Goal: Information Seeking & Learning: Learn about a topic

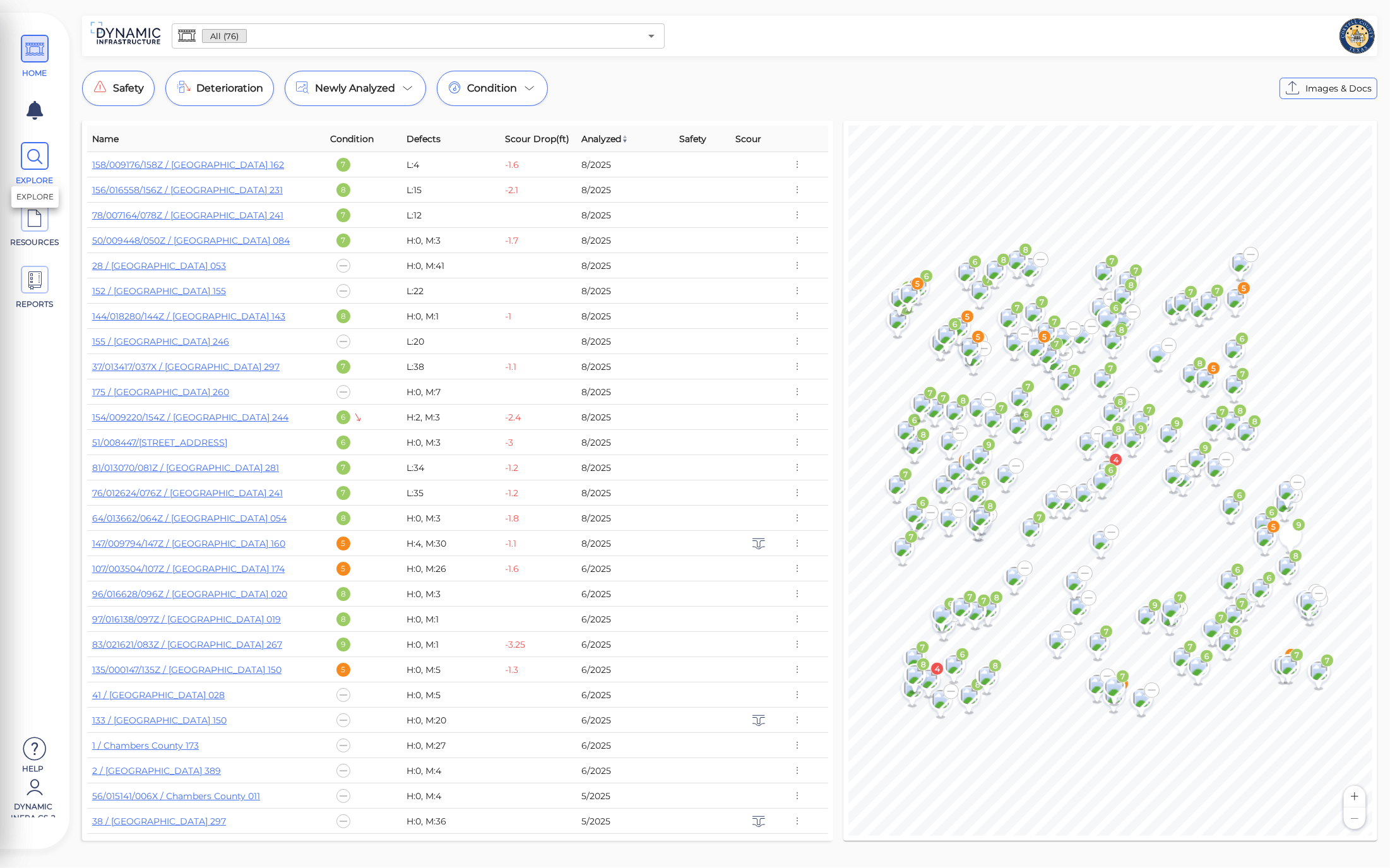
click at [51, 166] on span "EXPLORE" at bounding box center [35, 164] width 57 height 44
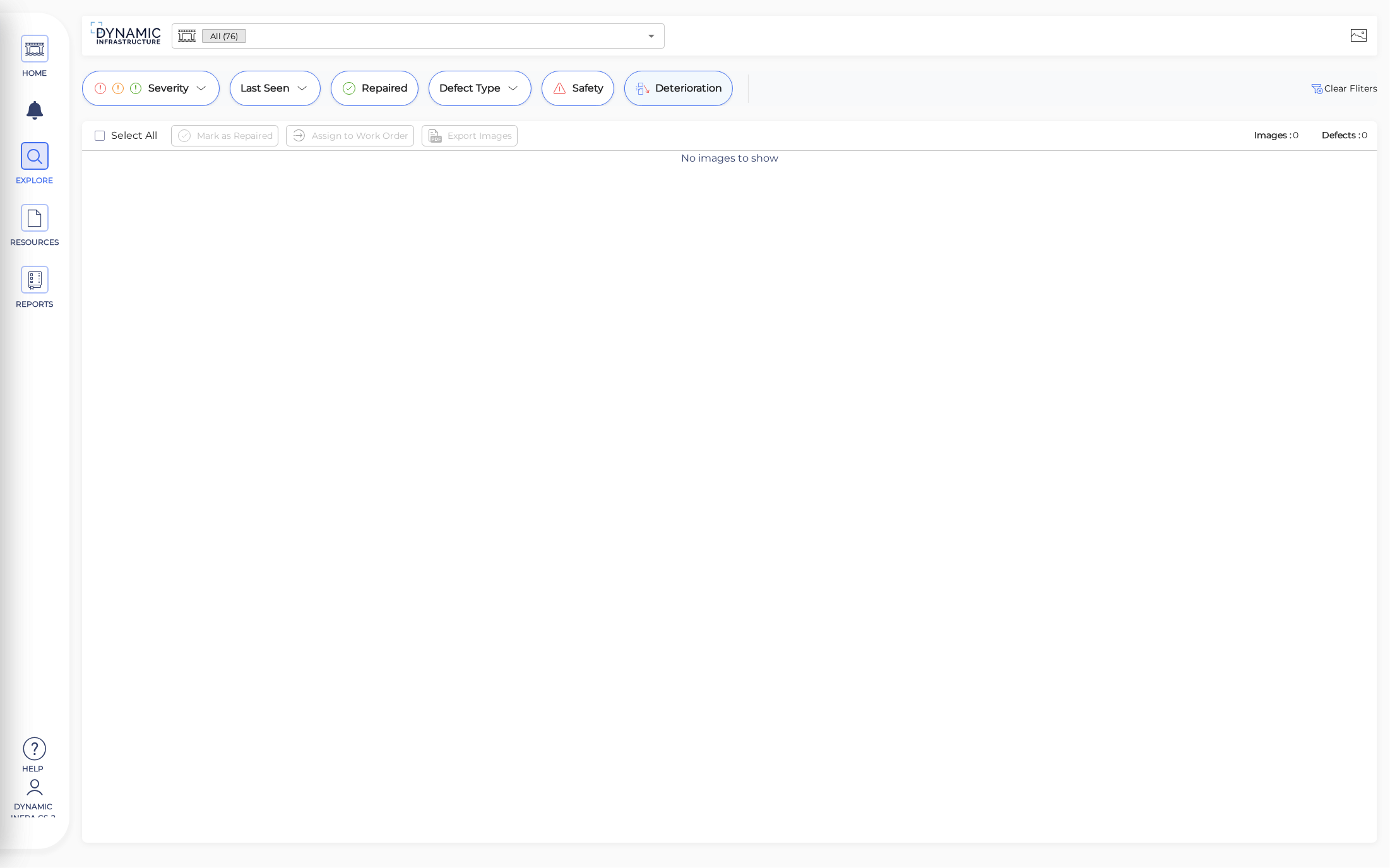
click at [668, 86] on span "Deterioration" at bounding box center [689, 88] width 67 height 15
click at [364, 41] on input "text" at bounding box center [443, 36] width 395 height 18
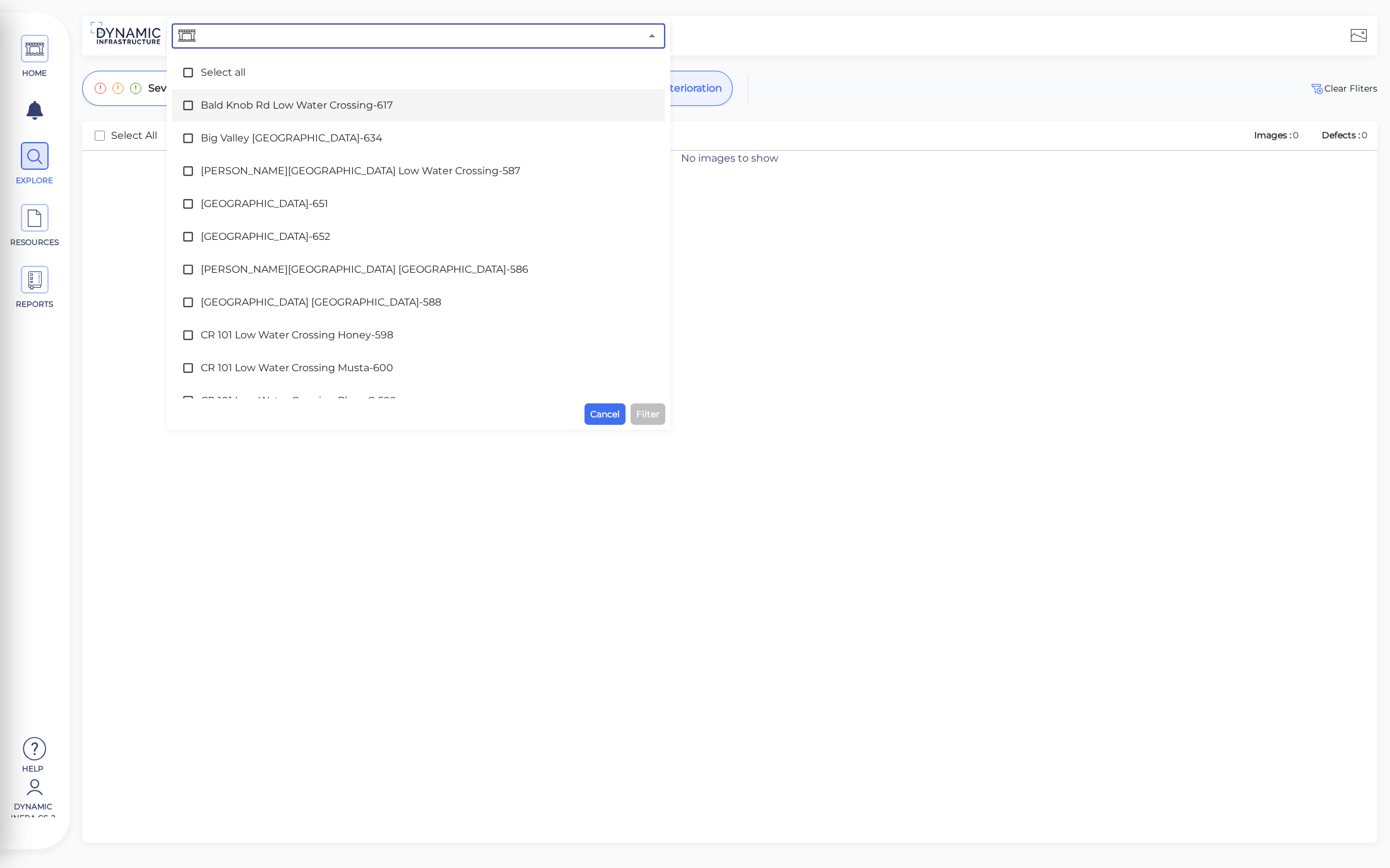
click at [914, 238] on div "No images to show" at bounding box center [730, 511] width 1295 height 722
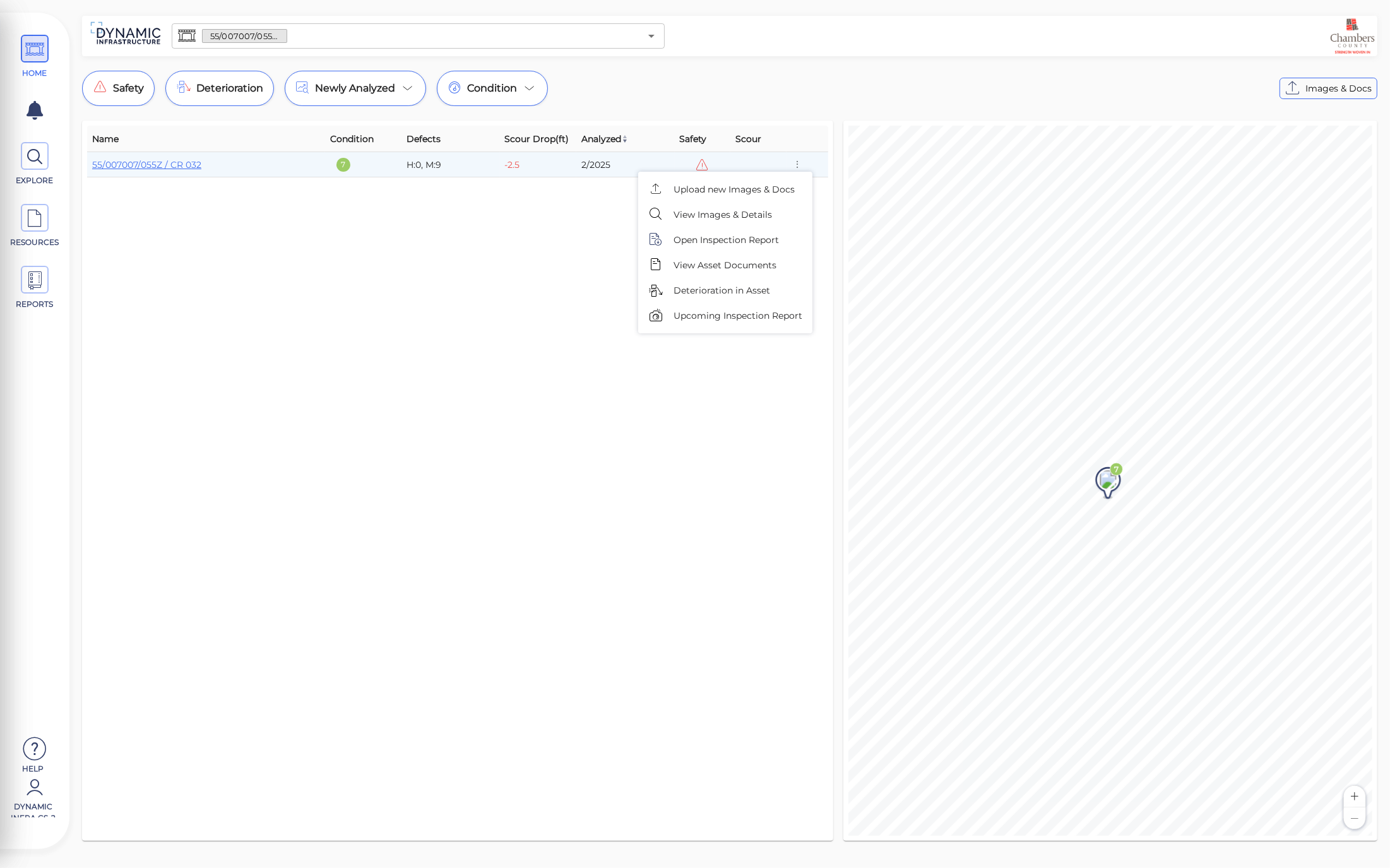
click at [41, 155] on div at bounding box center [695, 434] width 1390 height 868
click at [41, 155] on icon at bounding box center [34, 157] width 19 height 29
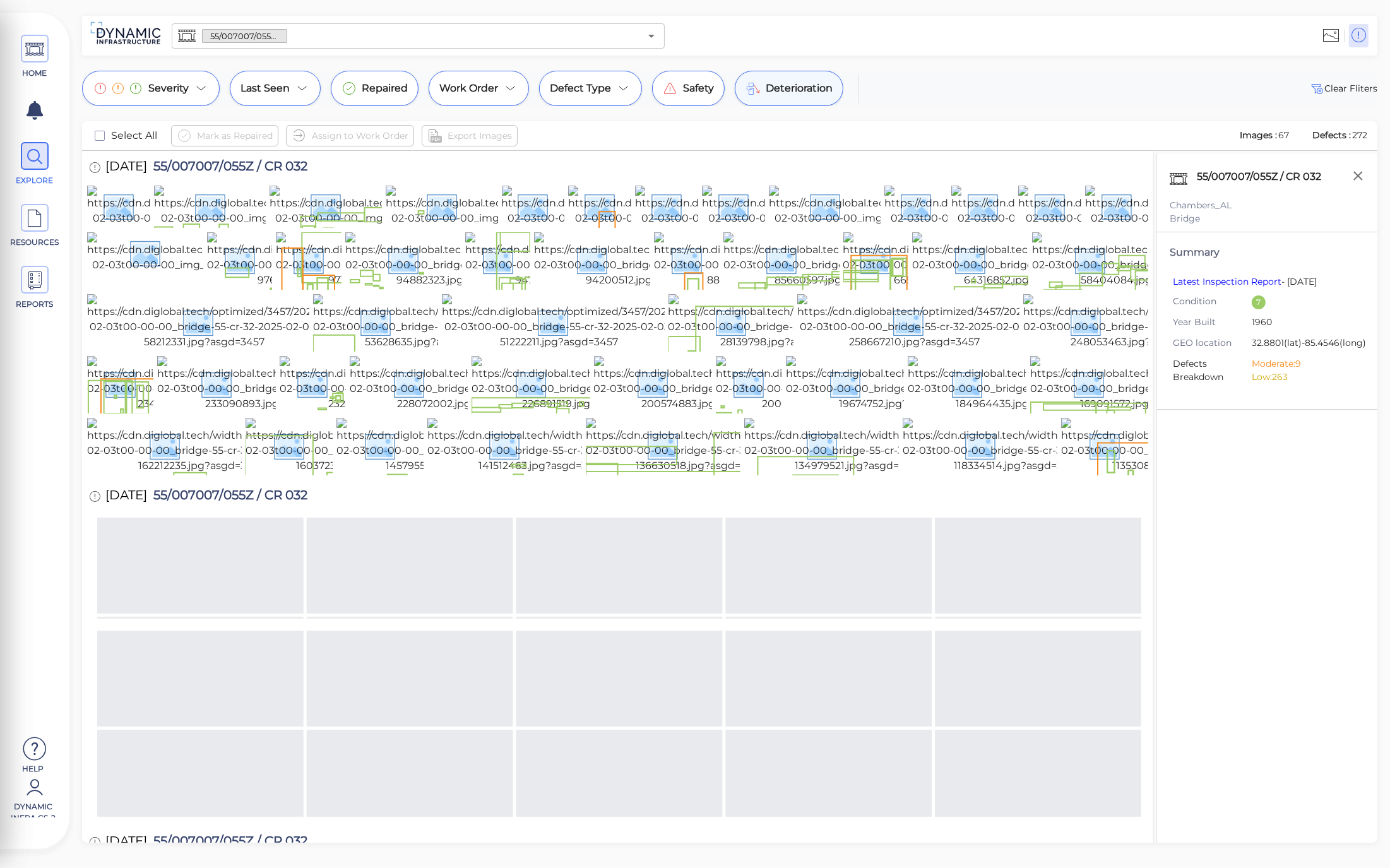
click at [765, 94] on span "Deterioration" at bounding box center [799, 88] width 67 height 15
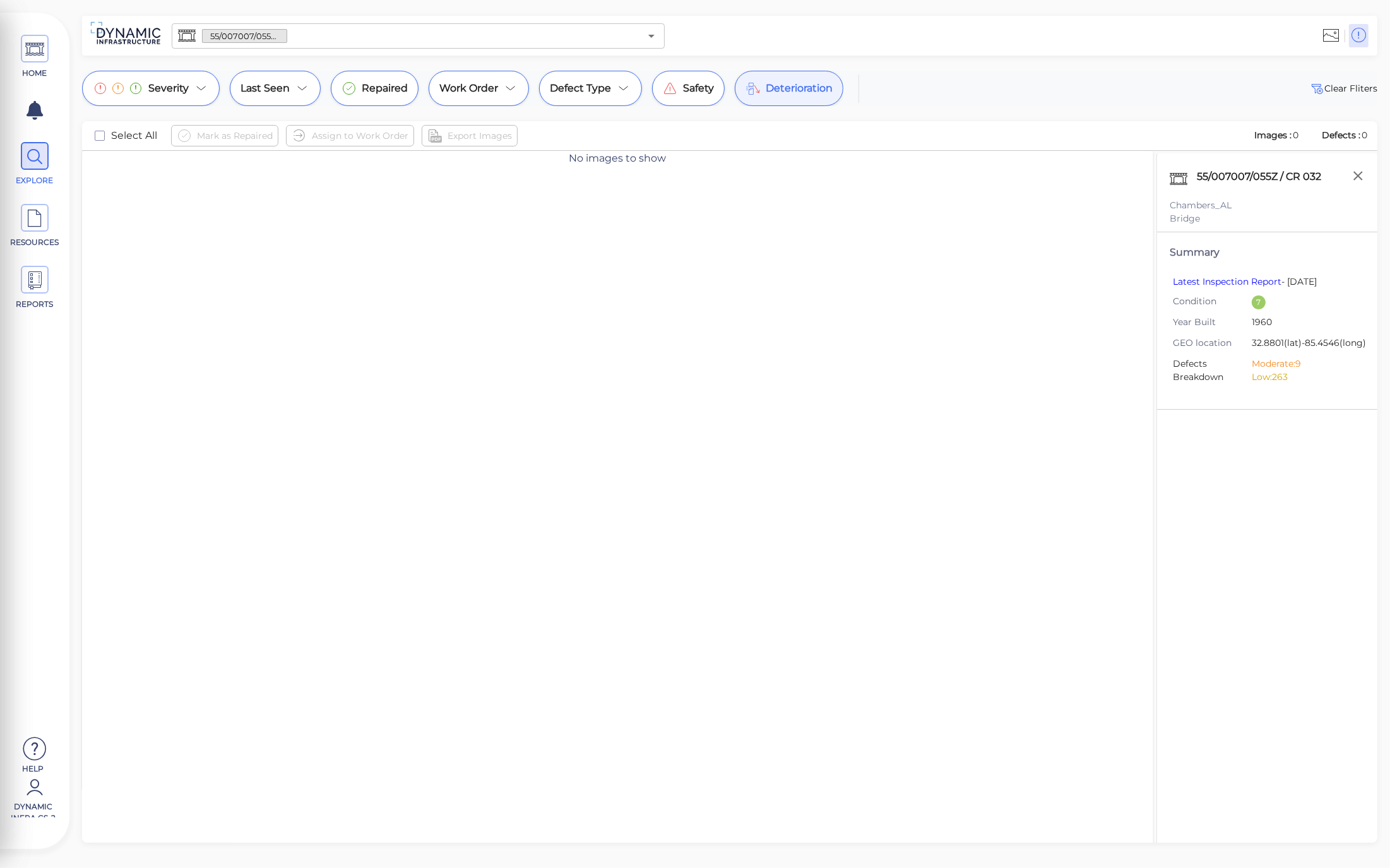
click at [598, 34] on input "text" at bounding box center [463, 36] width 353 height 18
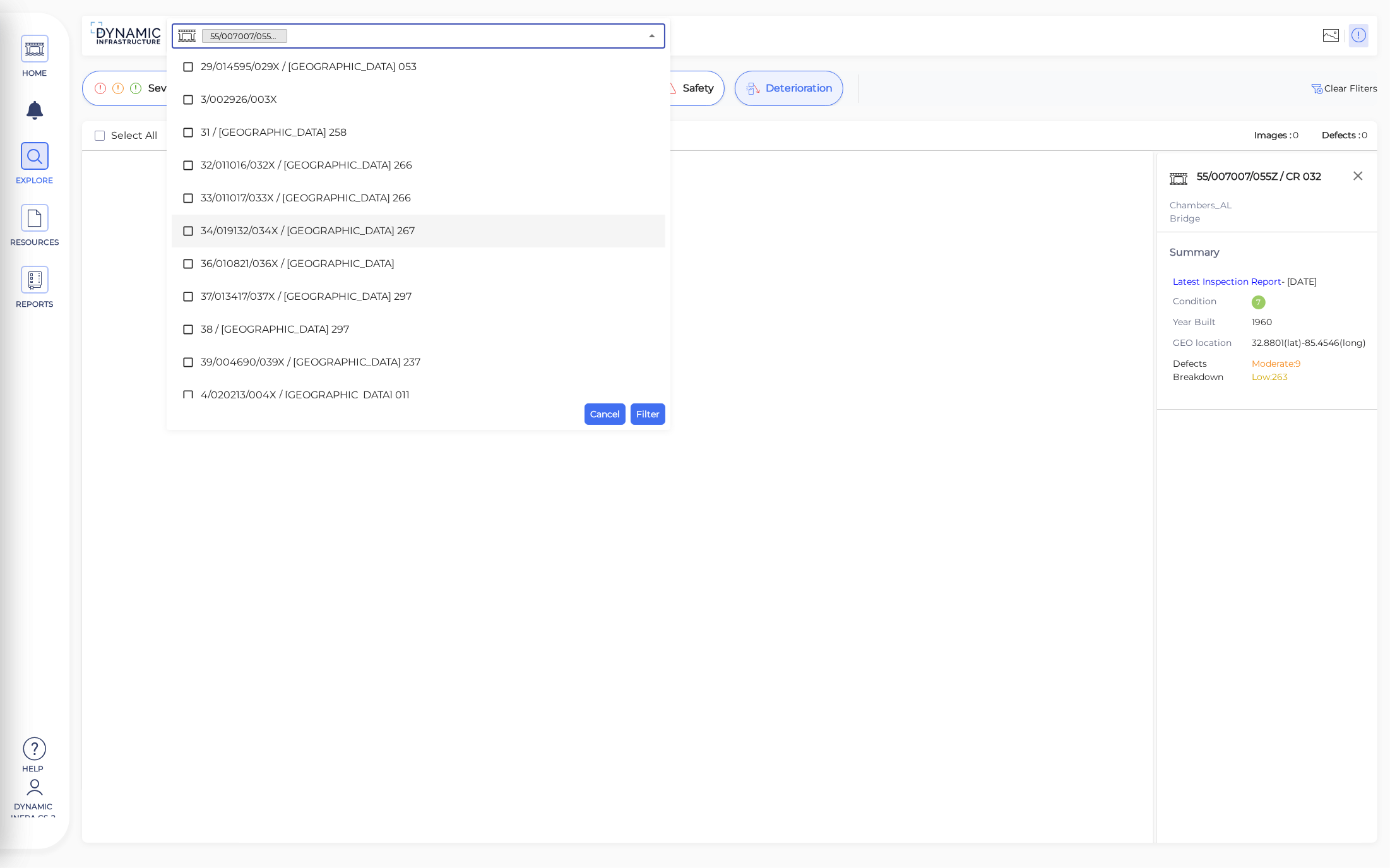
scroll to position [2535, 0]
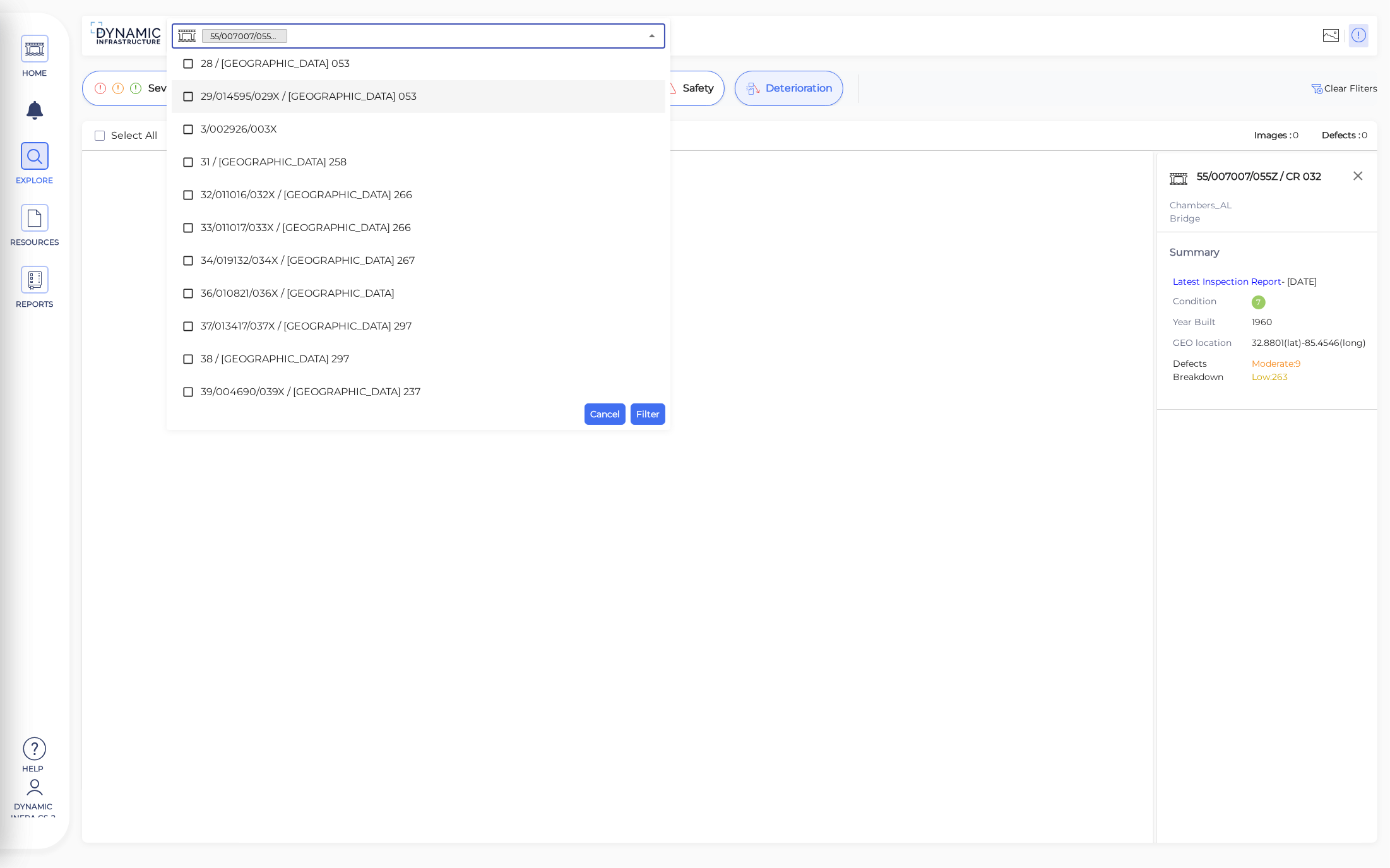
drag, startPoint x: 655, startPoint y: 241, endPoint x: 635, endPoint y: 86, distance: 156.3
click at [635, 86] on ul "Select all 1 / [GEOGRAPHIC_DATA] 173 10 / [GEOGRAPHIC_DATA] 83 100/013596/100Z …" at bounding box center [418, 225] width 493 height 347
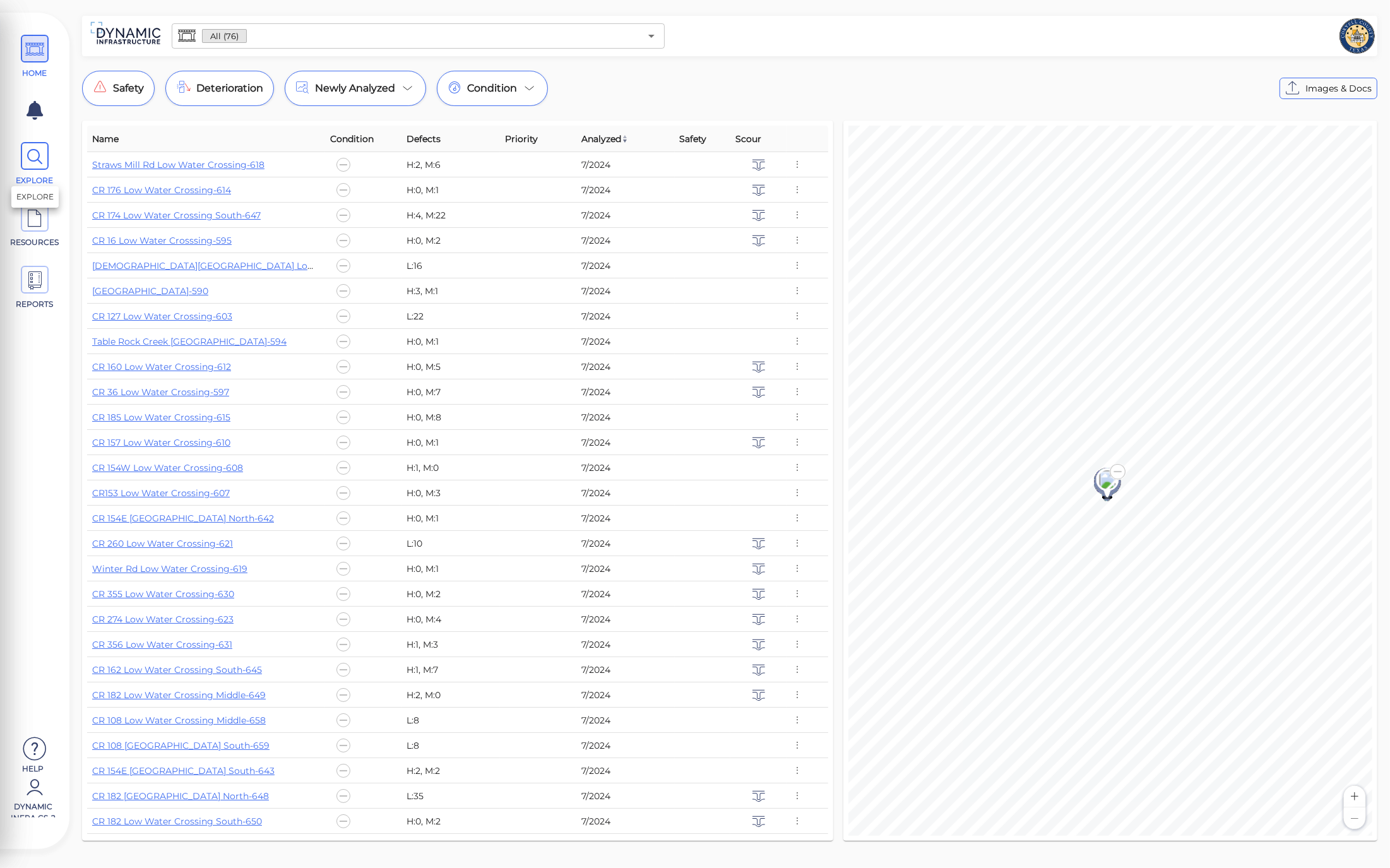
click at [34, 173] on span "EXPLORE" at bounding box center [35, 164] width 57 height 44
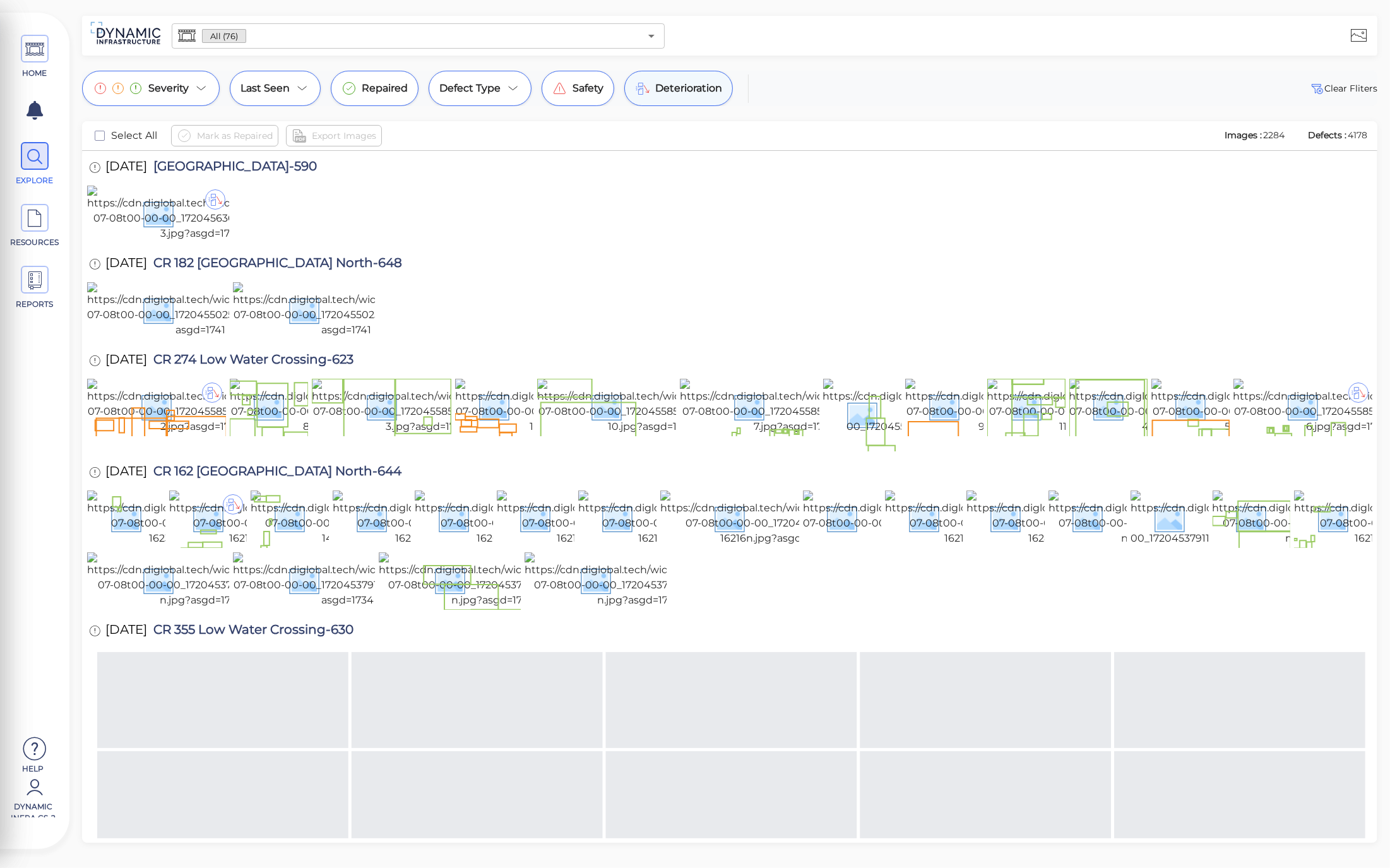
click at [678, 91] on span "Deterioration" at bounding box center [689, 88] width 67 height 15
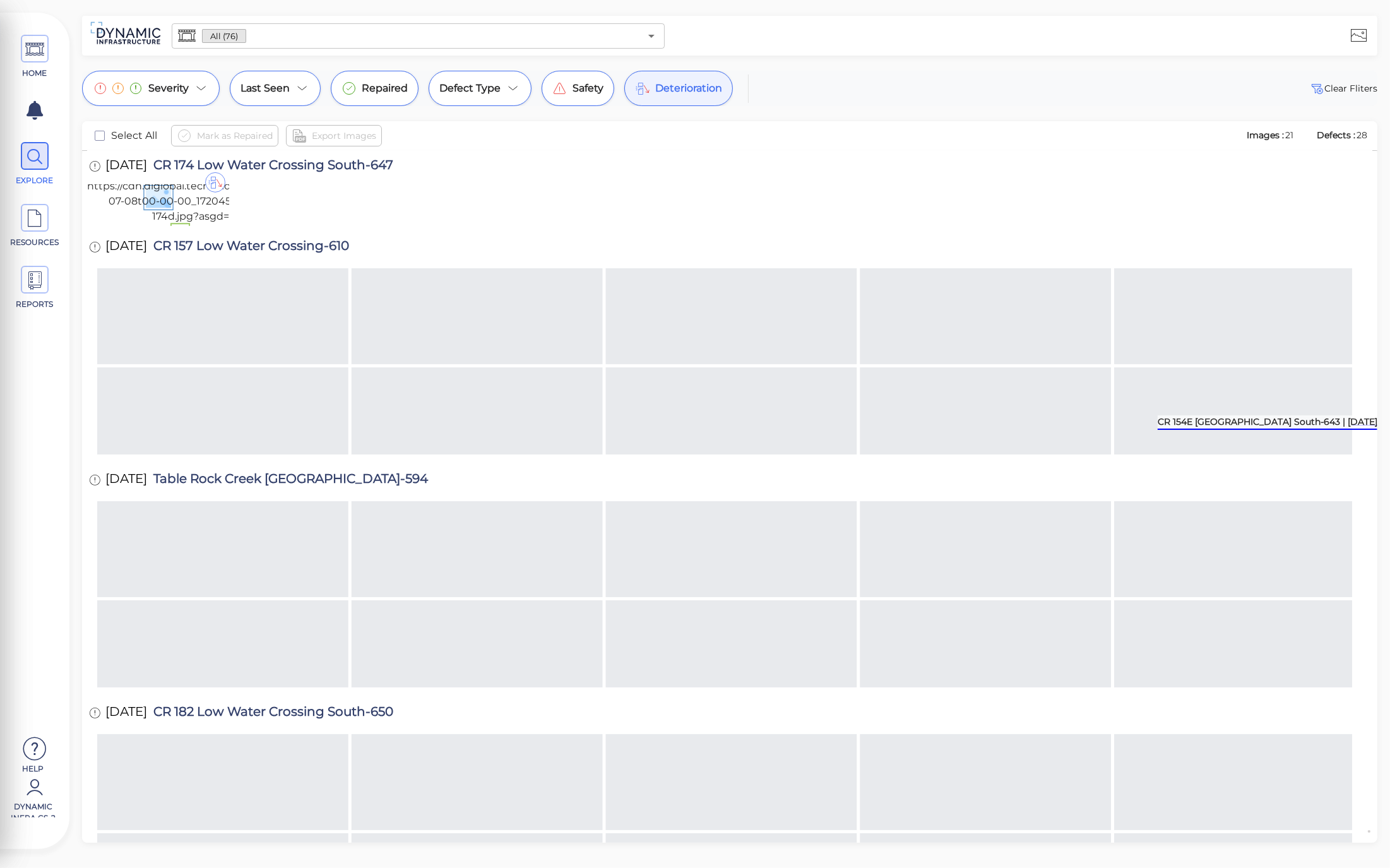
scroll to position [1308, 0]
